Goal: Transaction & Acquisition: Obtain resource

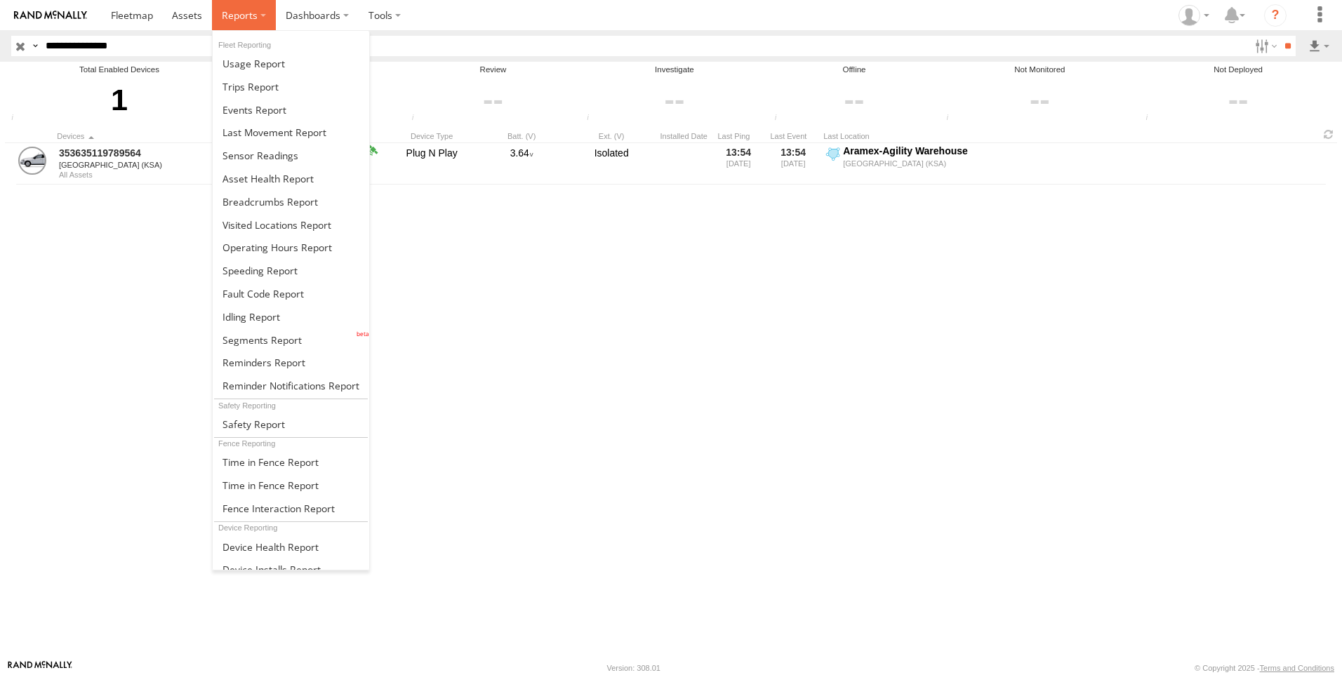
click at [225, 15] on span at bounding box center [240, 14] width 36 height 13
click at [239, 67] on span at bounding box center [254, 63] width 62 height 13
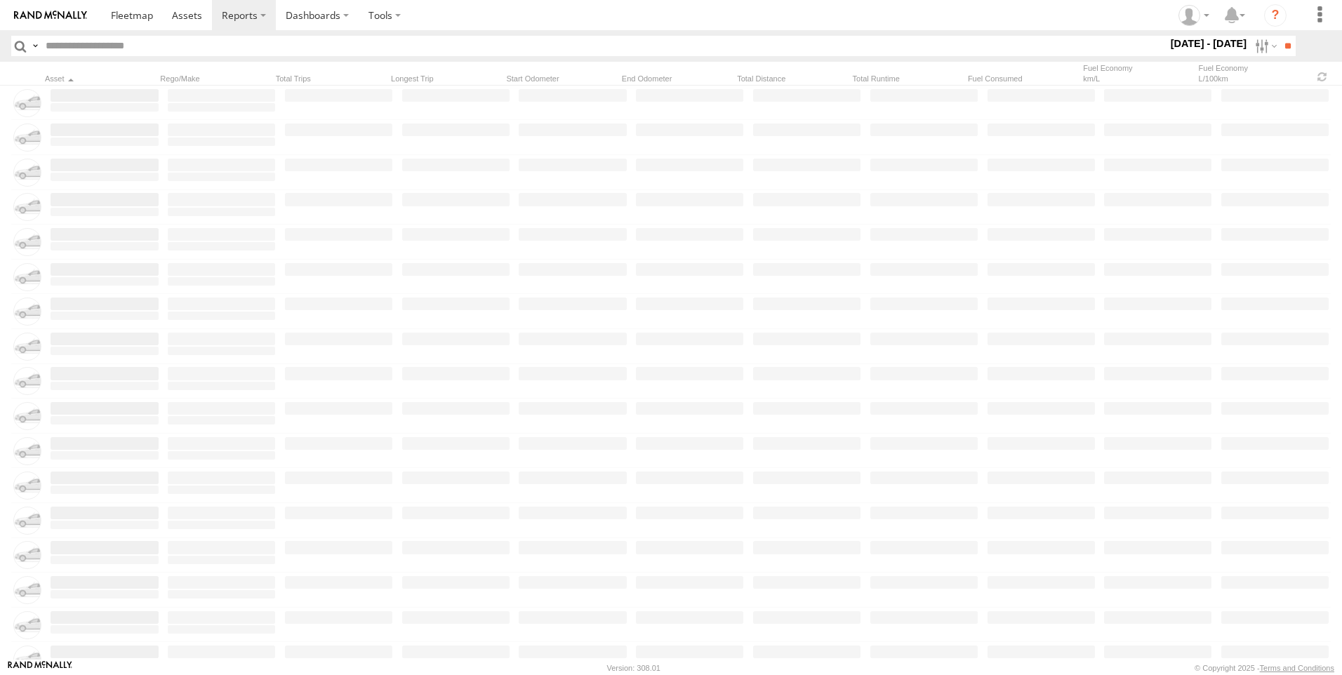
type input "******"
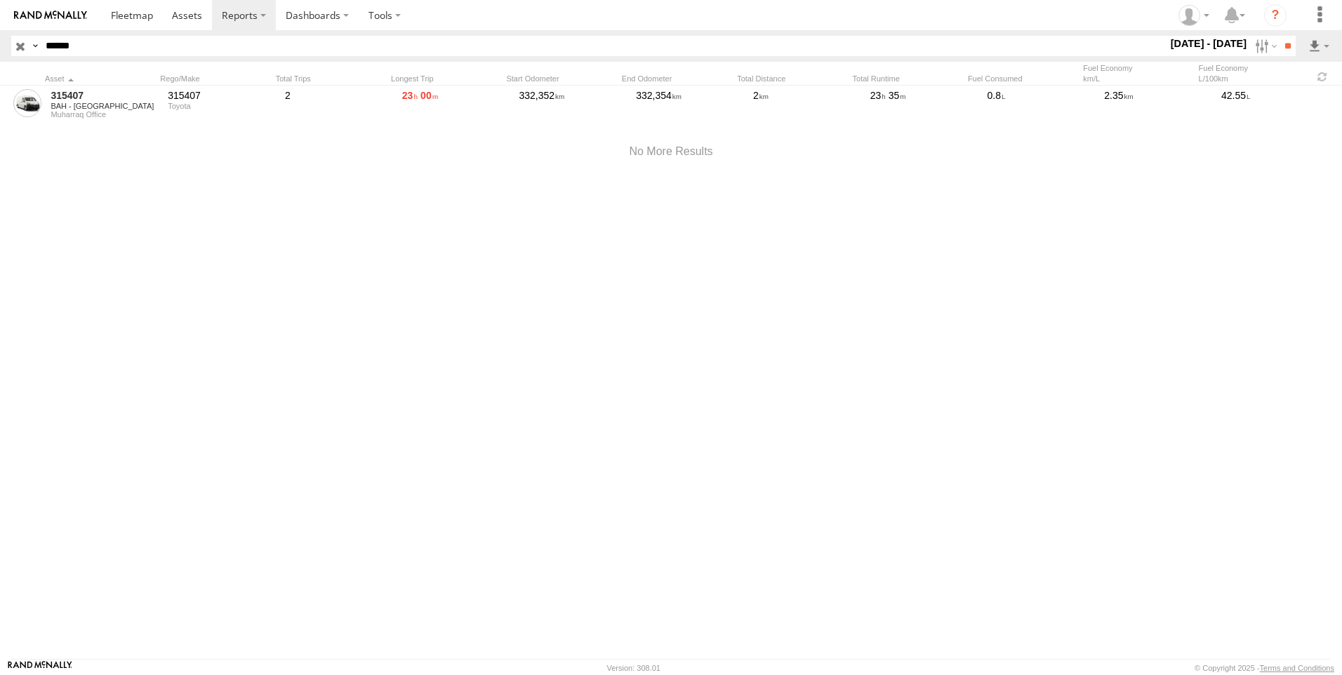
drag, startPoint x: 84, startPoint y: 44, endPoint x: -7, endPoint y: 46, distance: 90.6
click at [0, 46] on html at bounding box center [671, 337] width 1342 height 675
click at [1193, 44] on label "8 - 9 Sep 25" at bounding box center [1209, 43] width 82 height 15
click at [0, 0] on label at bounding box center [0, 0] width 0 height 0
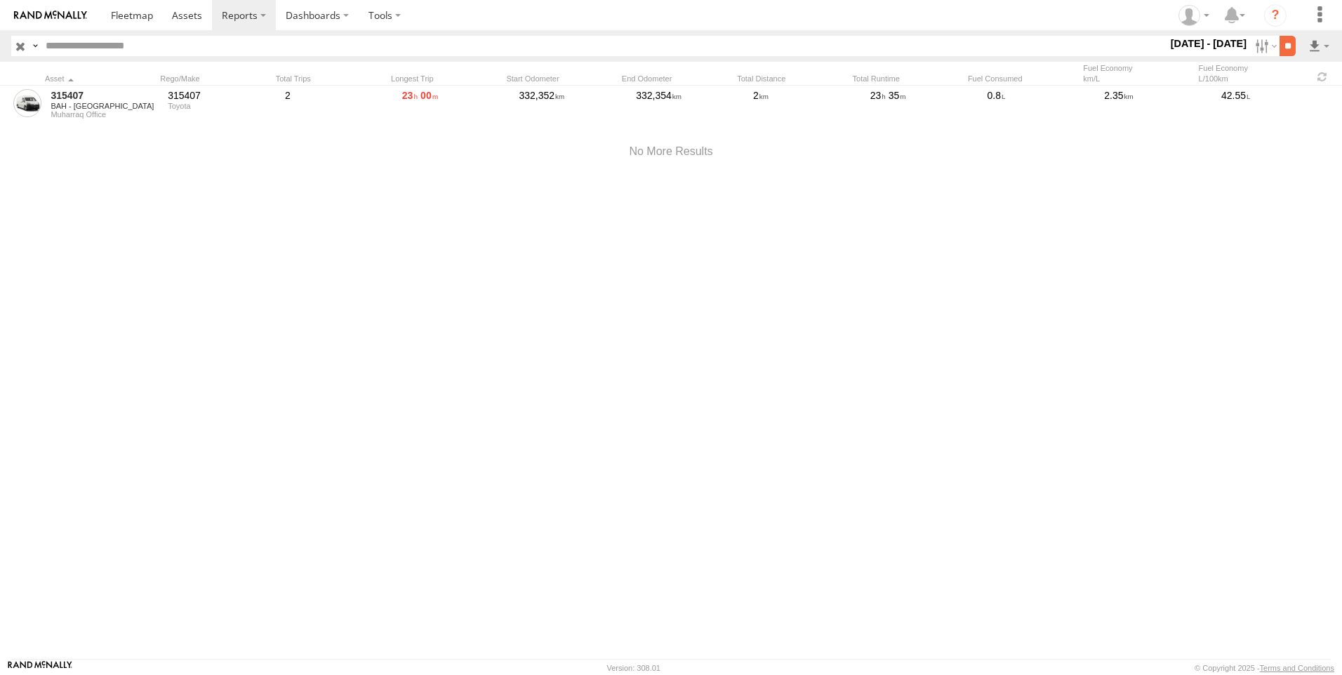
click at [1288, 50] on input "**" at bounding box center [1288, 46] width 16 height 20
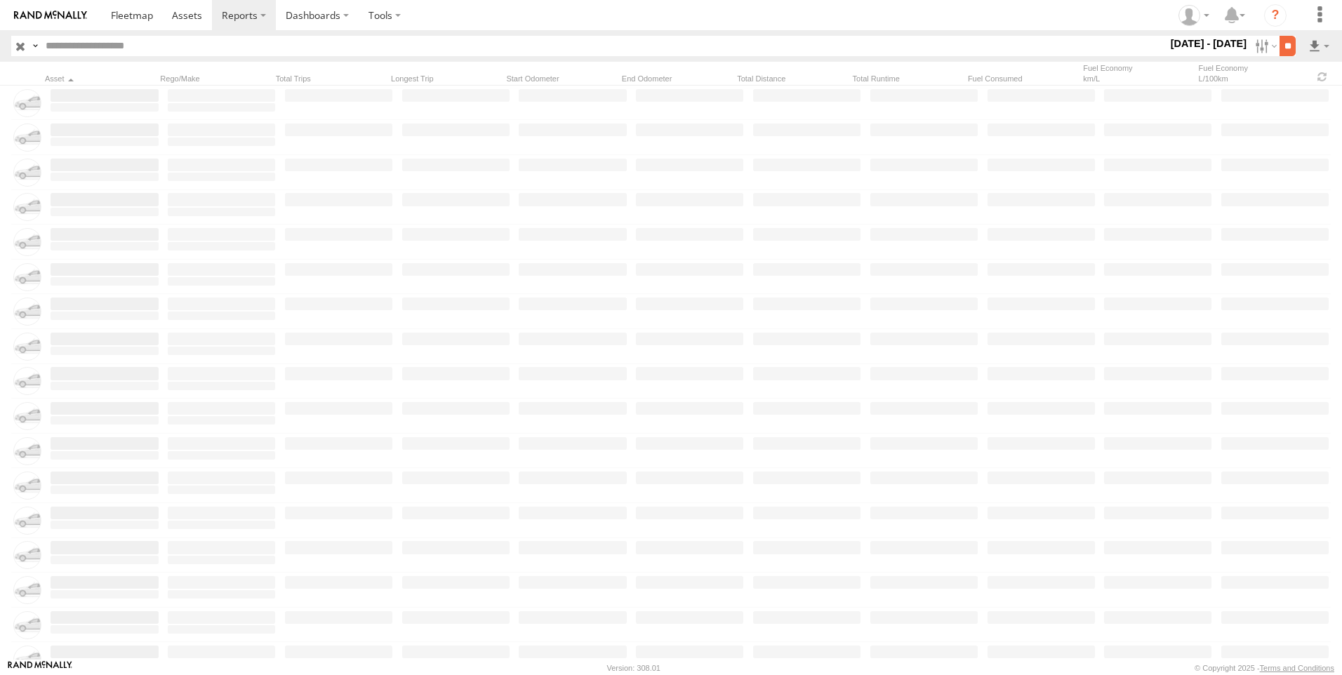
click at [1287, 48] on input "**" at bounding box center [1288, 46] width 16 height 20
click at [1280, 41] on input "**" at bounding box center [1288, 46] width 16 height 20
click at [1198, 38] on label "[DATE] - [DATE]" at bounding box center [1209, 43] width 82 height 15
click at [0, 0] on label at bounding box center [0, 0] width 0 height 0
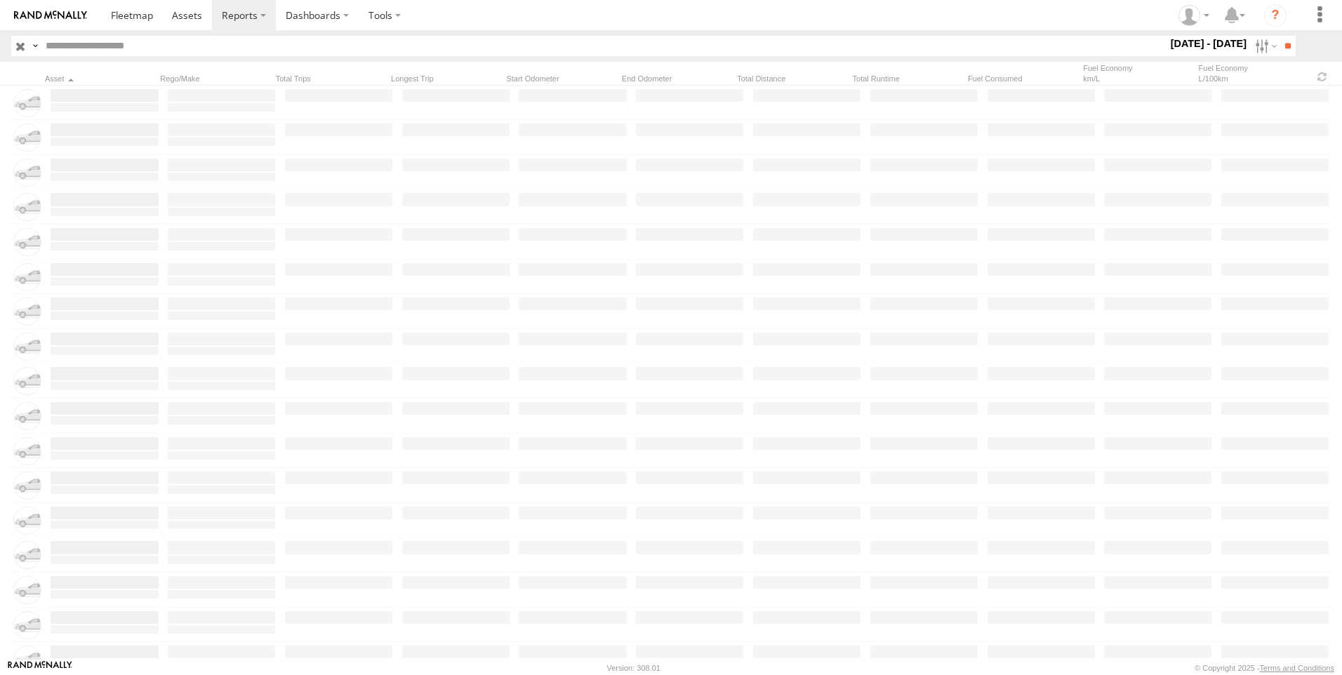
click at [0, 0] on label at bounding box center [0, 0] width 0 height 0
click at [1280, 47] on input "**" at bounding box center [1288, 46] width 16 height 20
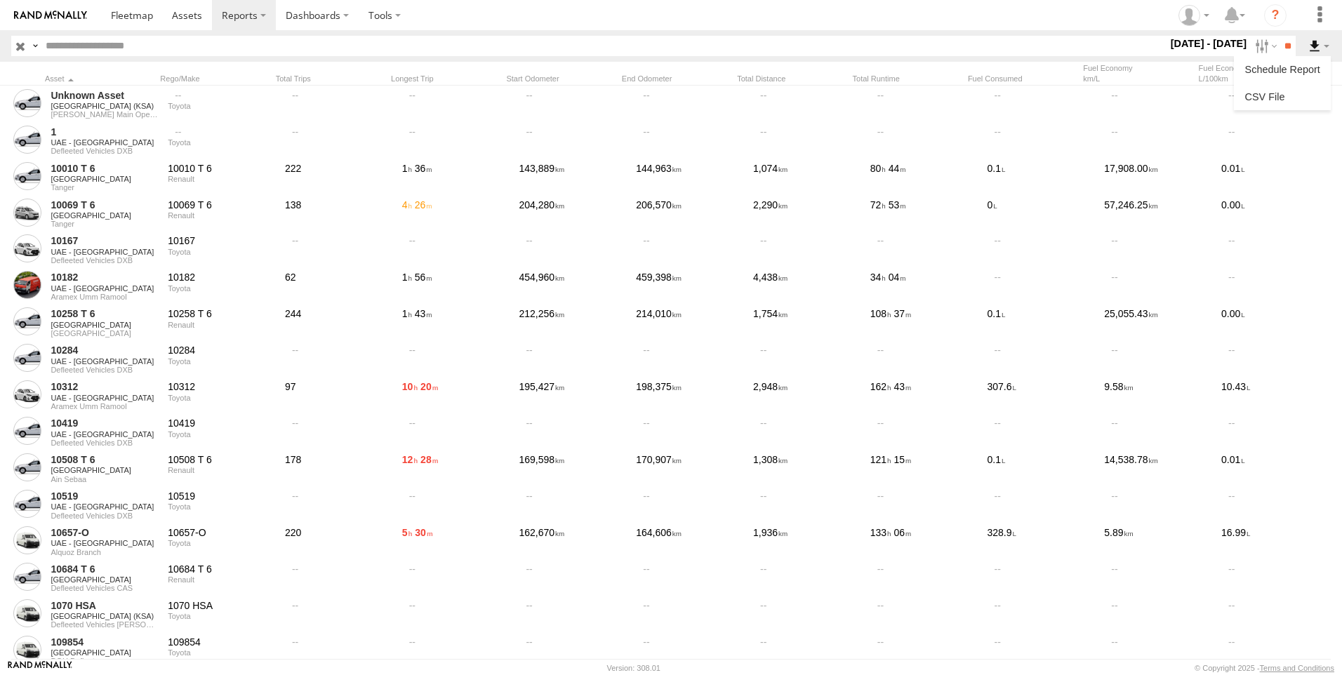
click at [1312, 44] on label at bounding box center [1319, 46] width 24 height 20
click at [1313, 48] on label at bounding box center [1319, 46] width 24 height 20
click at [1283, 98] on link at bounding box center [1283, 96] width 86 height 21
click at [1318, 48] on label at bounding box center [1319, 46] width 24 height 20
click at [1282, 93] on link at bounding box center [1283, 96] width 86 height 21
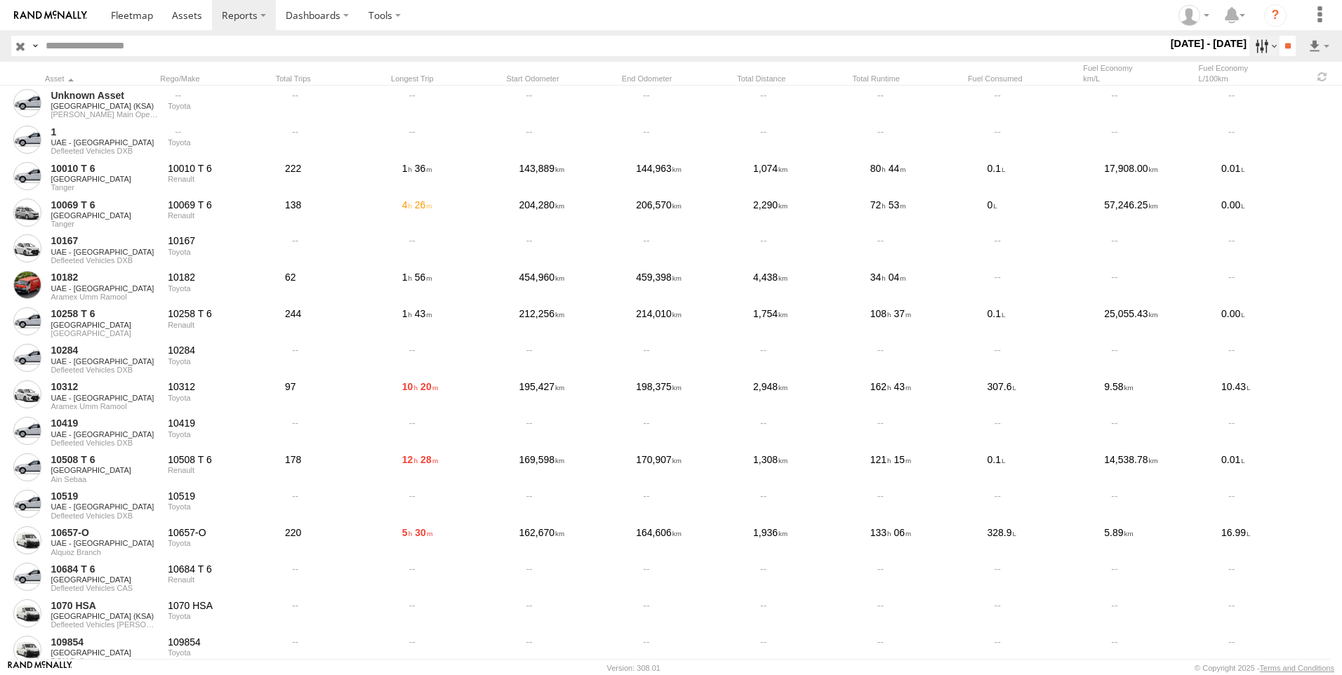
click at [1255, 44] on label at bounding box center [1265, 46] width 30 height 20
click at [0, 0] on span "Aramex International LLC" at bounding box center [0, 0] width 0 height 0
click at [0, 0] on span "All Assets" at bounding box center [0, 0] width 0 height 0
click at [0, 0] on span "BAH - [GEOGRAPHIC_DATA]" at bounding box center [0, 0] width 0 height 0
click at [0, 0] on span "All Assets" at bounding box center [0, 0] width 0 height 0
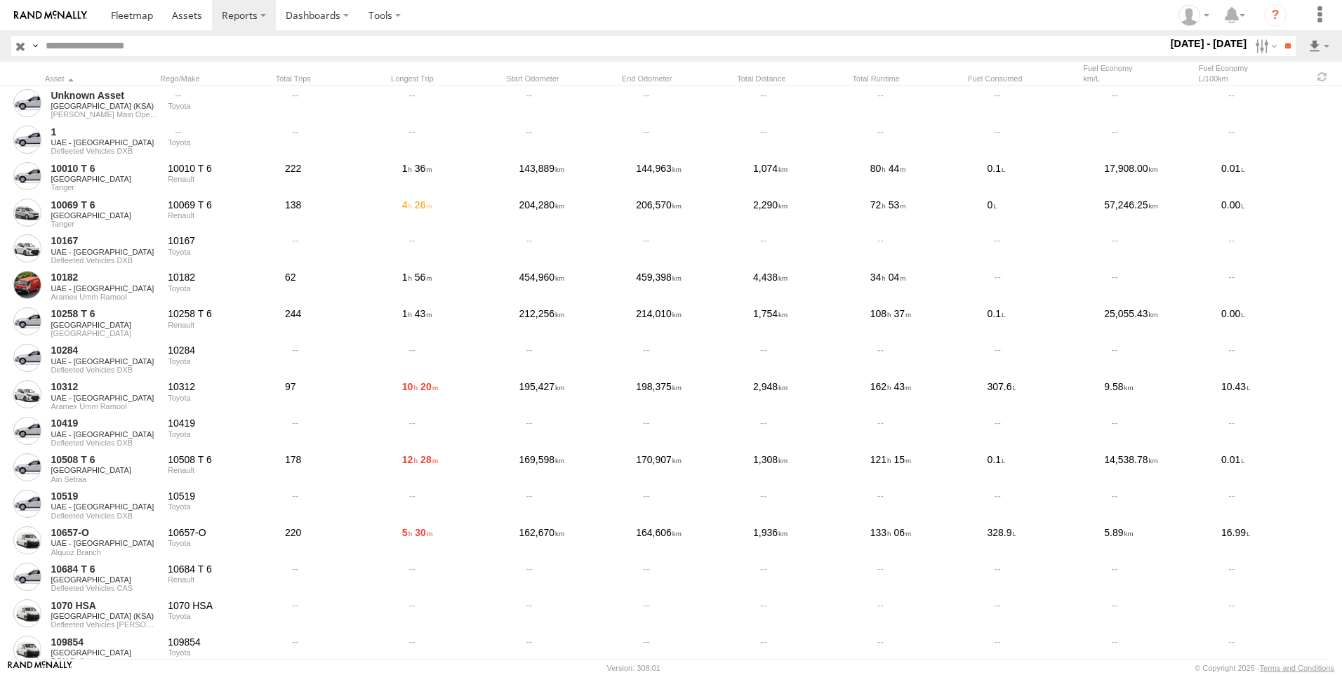
click at [0, 0] on span "Defleeted Vehicles BAH" at bounding box center [0, 0] width 0 height 0
click at [0, 0] on span "[GEOGRAPHIC_DATA]" at bounding box center [0, 0] width 0 height 0
click at [0, 0] on span "All Assets" at bounding box center [0, 0] width 0 height 0
click at [0, 0] on span "Defleeted Vehicles KWI" at bounding box center [0, 0] width 0 height 0
click at [0, 0] on span "[GEOGRAPHIC_DATA]" at bounding box center [0, 0] width 0 height 0
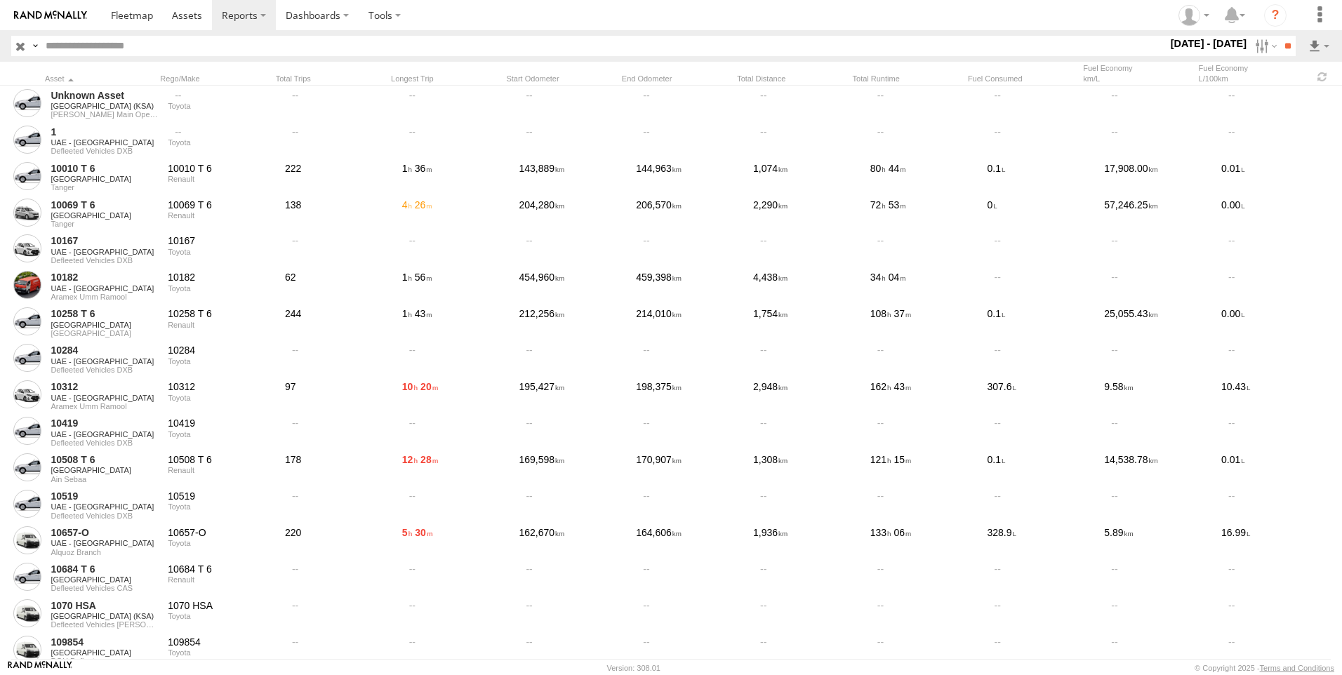
click at [0, 0] on span "All Assets" at bounding box center [0, 0] width 0 height 0
click at [0, 0] on span "Defleeted Vehicles BEY" at bounding box center [0, 0] width 0 height 0
click at [0, 0] on span "[GEOGRAPHIC_DATA]" at bounding box center [0, 0] width 0 height 0
click at [0, 0] on span "All Assets" at bounding box center [0, 0] width 0 height 0
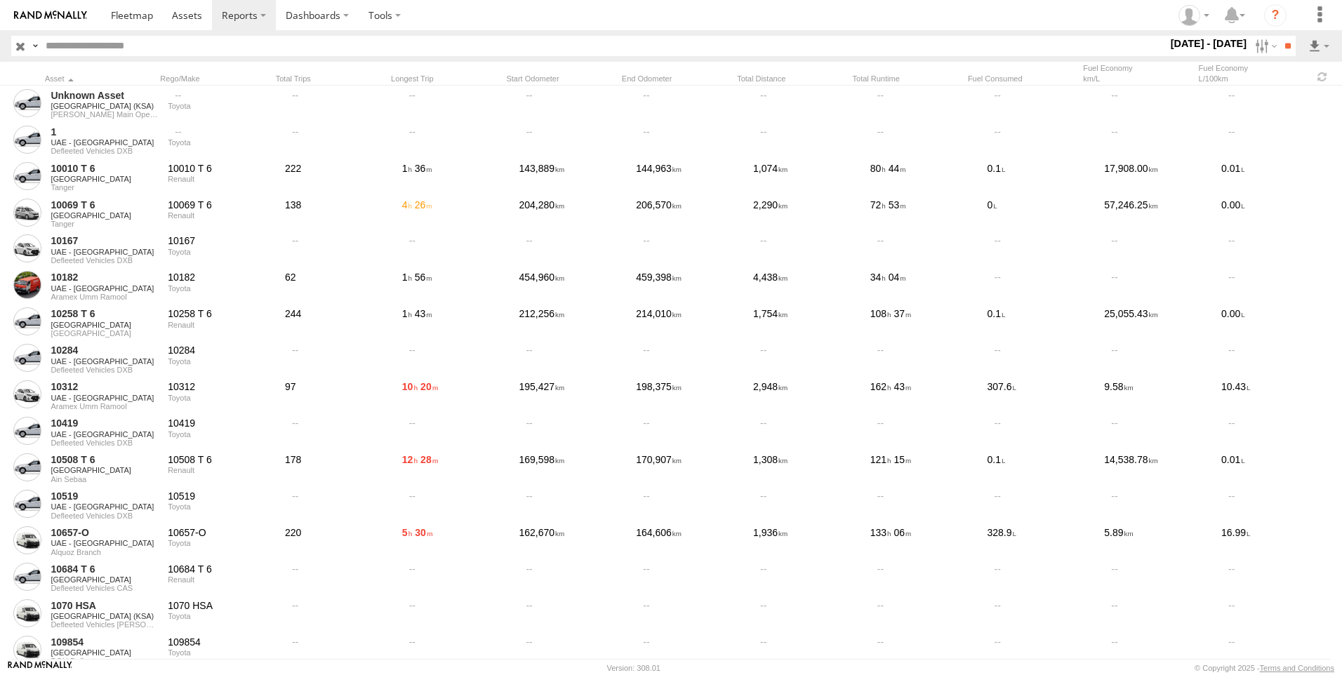
click at [0, 0] on span "Defleeted Vehicles CAS" at bounding box center [0, 0] width 0 height 0
click at [0, 0] on span "[GEOGRAPHIC_DATA]" at bounding box center [0, 0] width 0 height 0
click at [0, 0] on span "All Assets" at bounding box center [0, 0] width 0 height 0
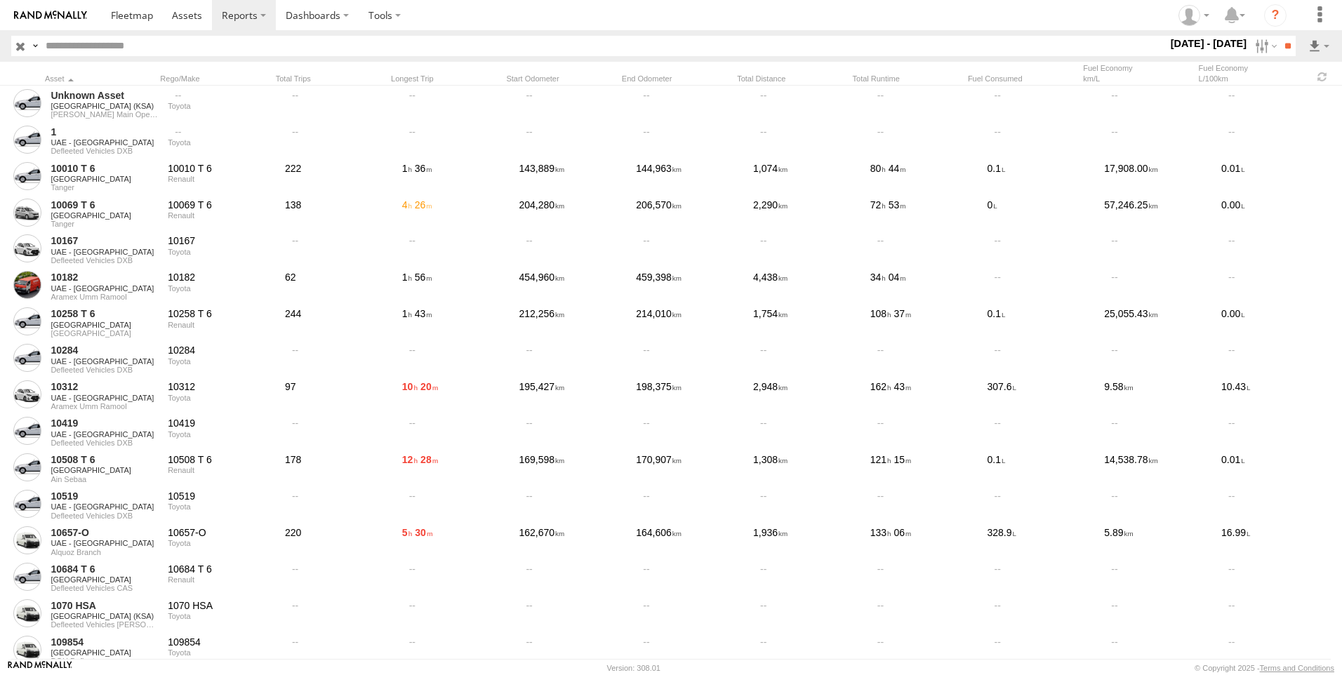
click at [0, 0] on span "DOH Defleet" at bounding box center [0, 0] width 0 height 0
click at [0, 0] on span "[GEOGRAPHIC_DATA] (KSA)" at bounding box center [0, 0] width 0 height 0
click at [0, 0] on span "All Assets" at bounding box center [0, 0] width 0 height 0
click at [0, 0] on span "Defleeted Vehicles DHA" at bounding box center [0, 0] width 0 height 0
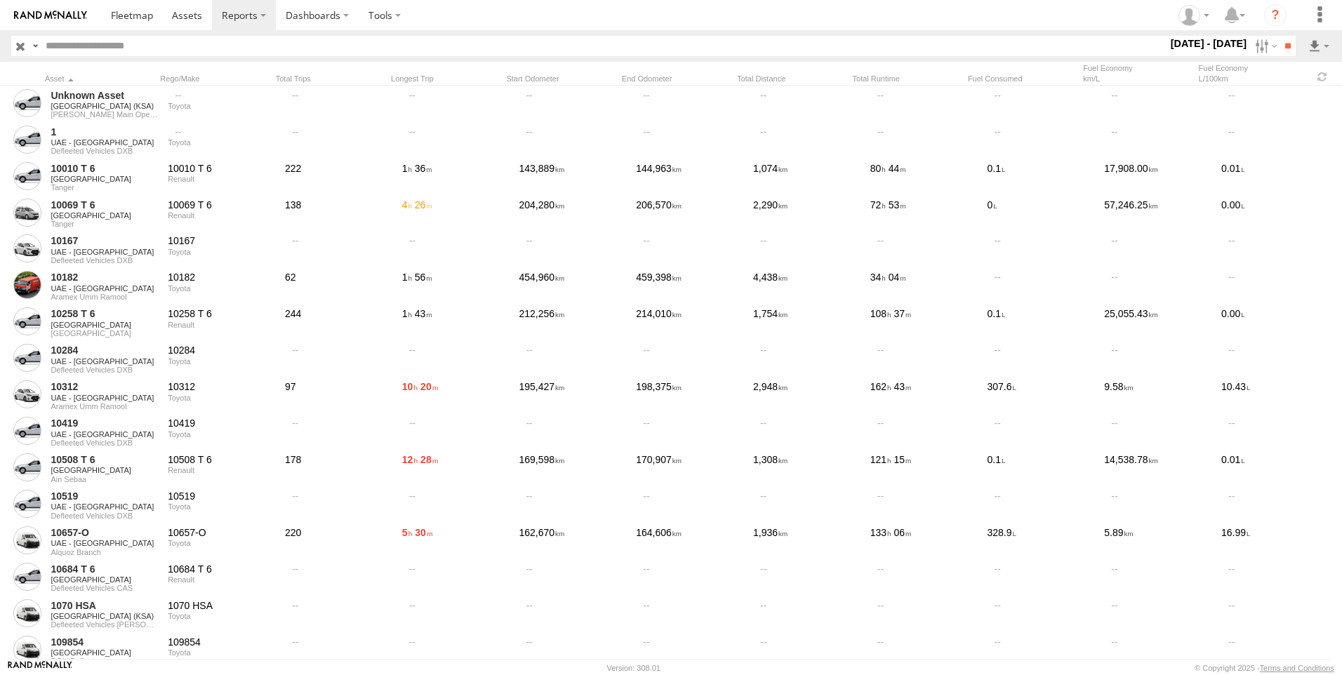
scroll to position [913, 0]
click at [0, 0] on span "Defleeted Vehicles [PERSON_NAME]" at bounding box center [0, 0] width 0 height 0
click at [0, 0] on span "Defleeted Vehicles RUH" at bounding box center [0, 0] width 0 height 0
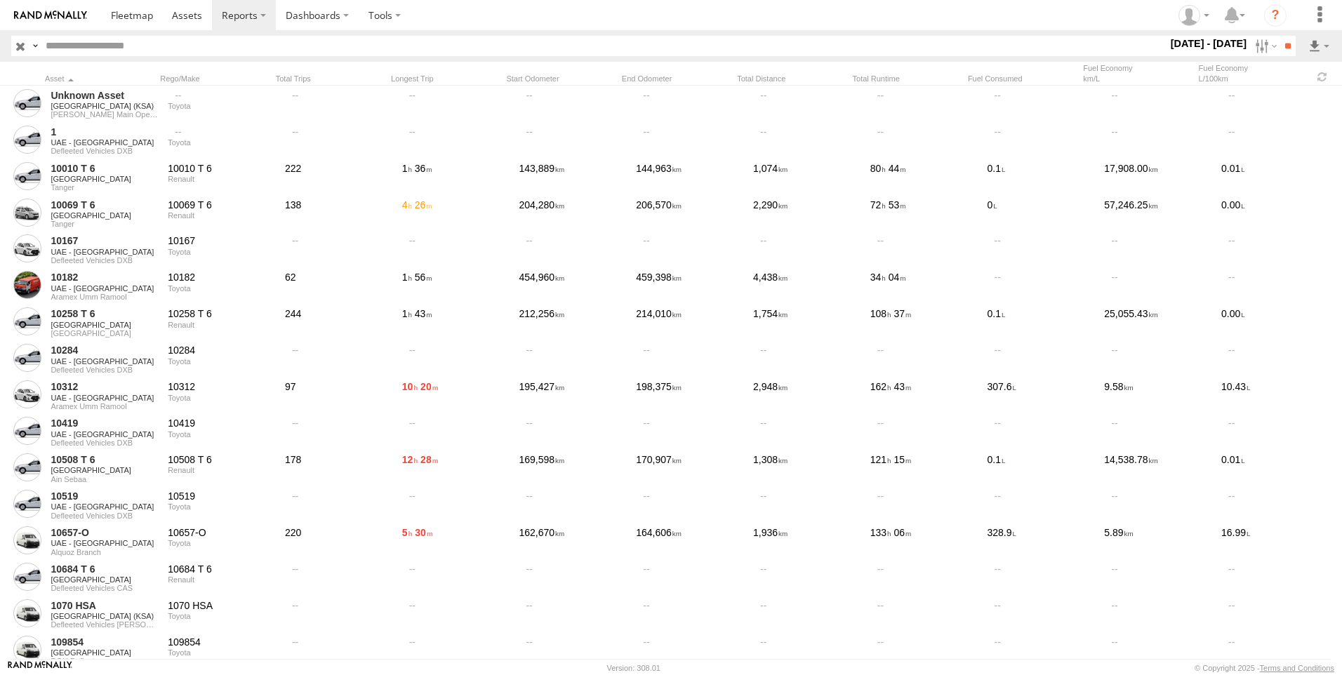
click at [0, 0] on span "[GEOGRAPHIC_DATA]" at bounding box center [0, 0] width 0 height 0
click at [0, 0] on span "All Assets" at bounding box center [0, 0] width 0 height 0
click at [0, 0] on span "Defleeted Vehicles TUN" at bounding box center [0, 0] width 0 height 0
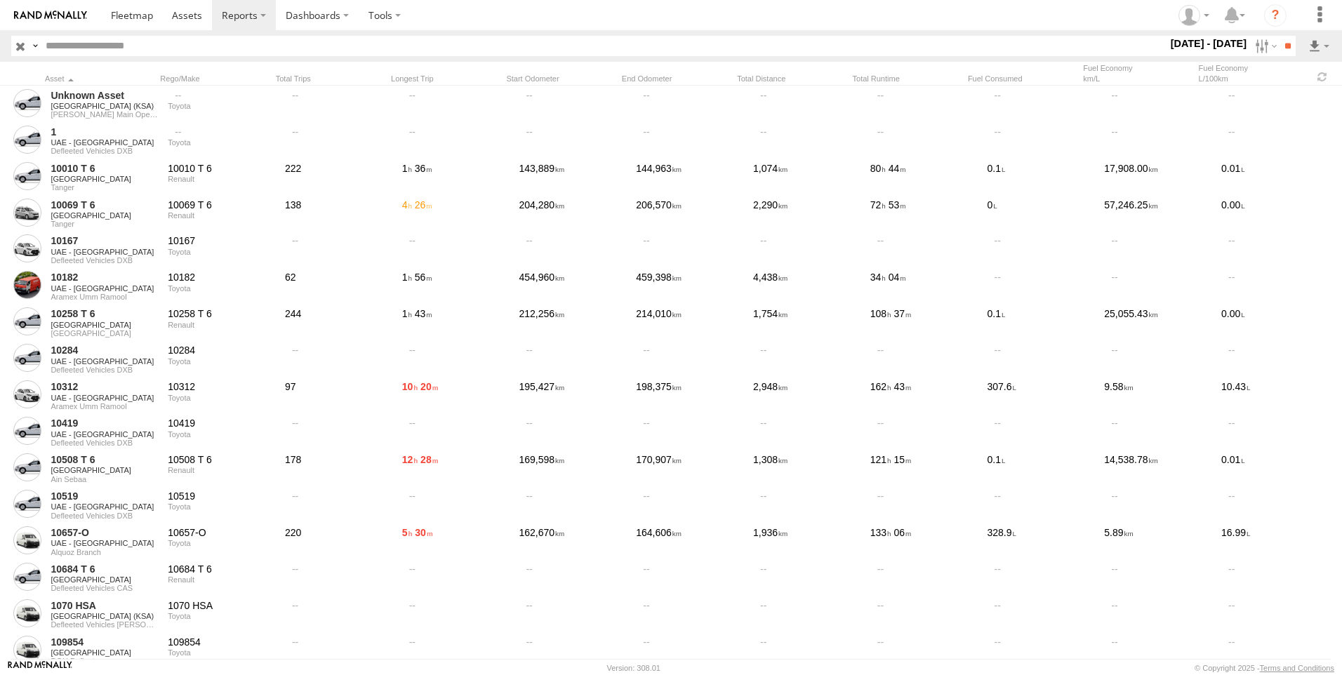
click at [0, 0] on span "UAE - [GEOGRAPHIC_DATA]" at bounding box center [0, 0] width 0 height 0
click at [0, 0] on span "All Assets" at bounding box center [0, 0] width 0 height 0
click at [0, 0] on span "Defleeted Vehicles AUH" at bounding box center [0, 0] width 0 height 0
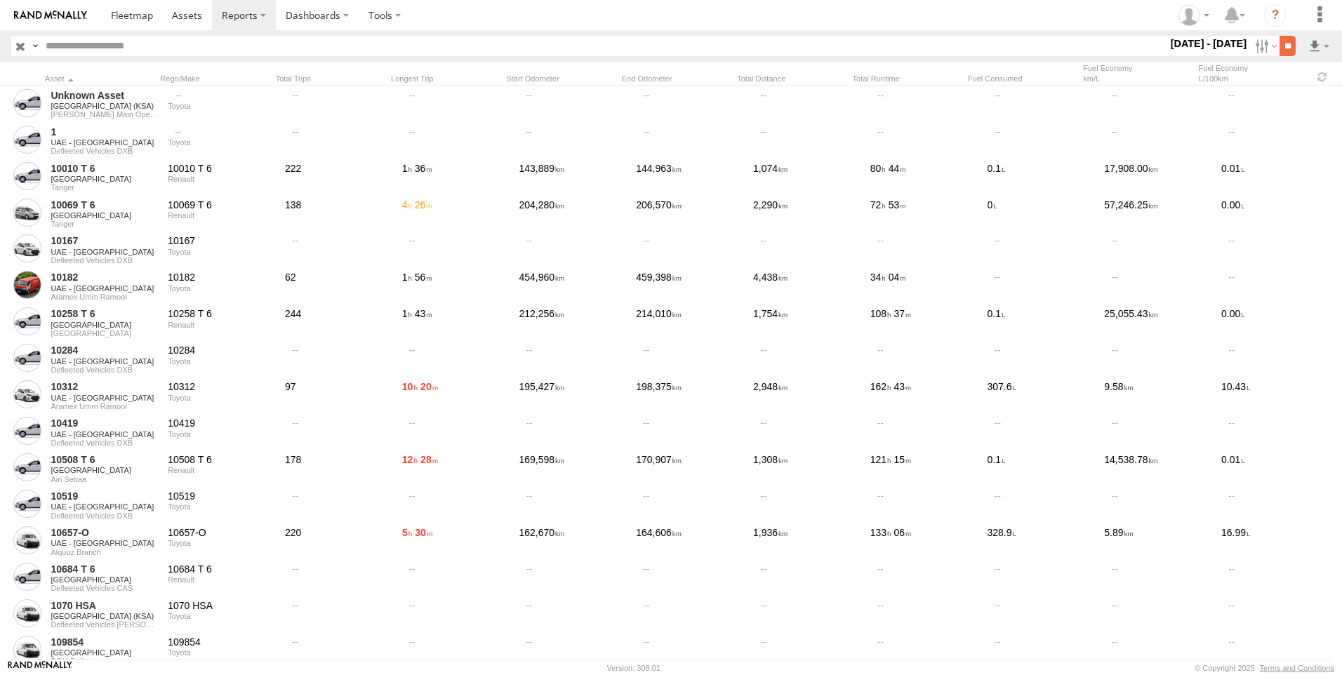
click at [1281, 42] on input "**" at bounding box center [1288, 46] width 16 height 20
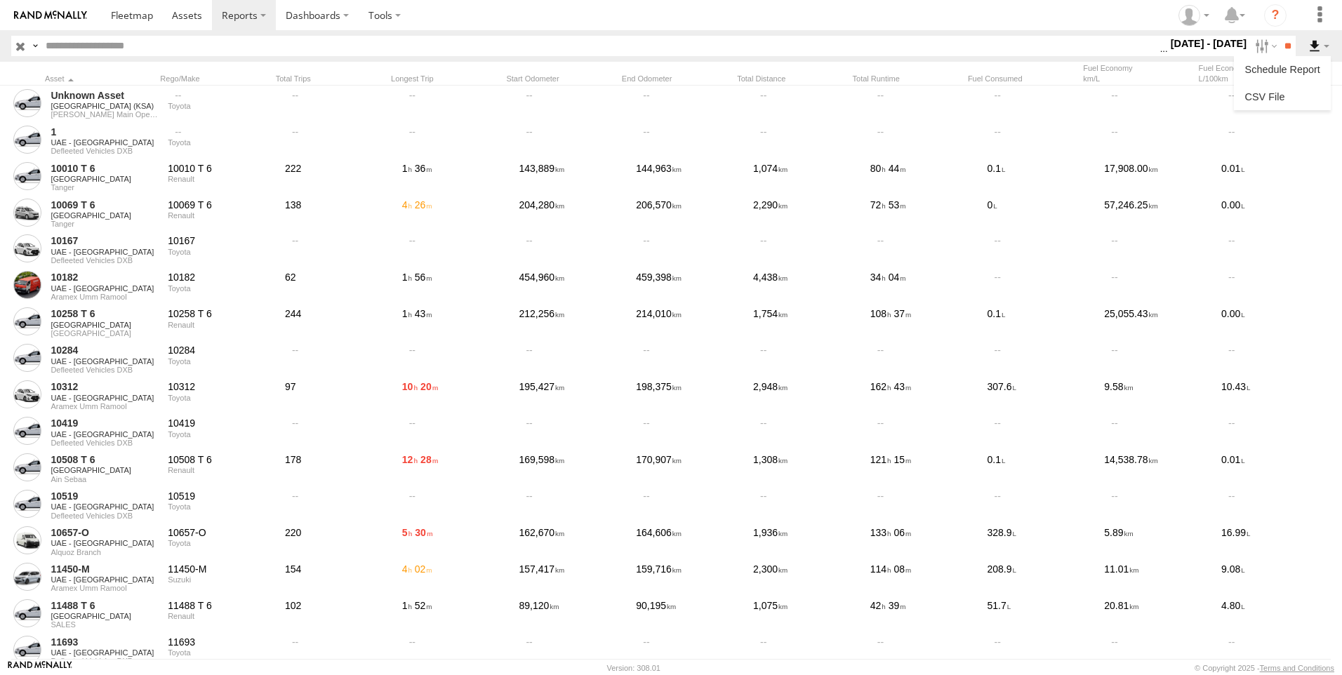
click at [1311, 41] on label at bounding box center [1319, 46] width 24 height 20
click at [1286, 98] on link at bounding box center [1283, 96] width 86 height 21
click at [1260, 51] on label at bounding box center [1265, 46] width 30 height 20
click at [0, 0] on span "Defleeted Vehicles DXB" at bounding box center [0, 0] width 0 height 0
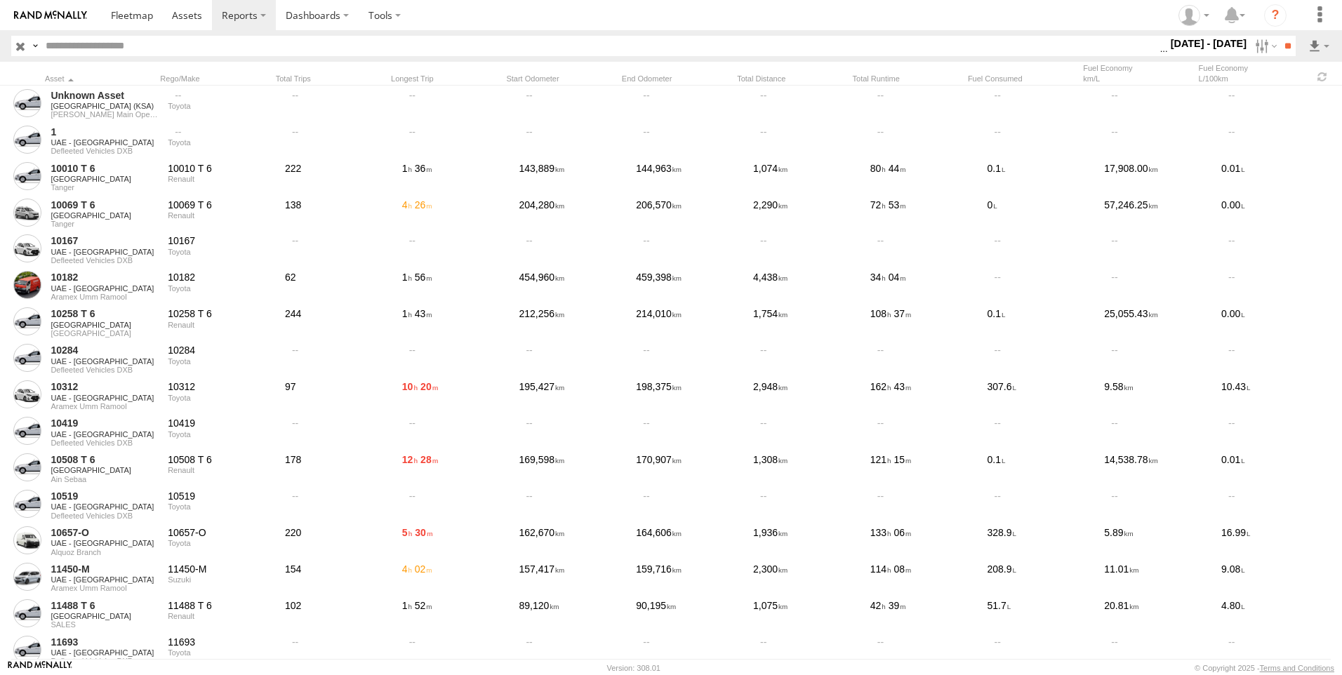
scroll to position [0, 0]
click at [1280, 46] on input "**" at bounding box center [1288, 46] width 16 height 20
